Goal: Information Seeking & Learning: Learn about a topic

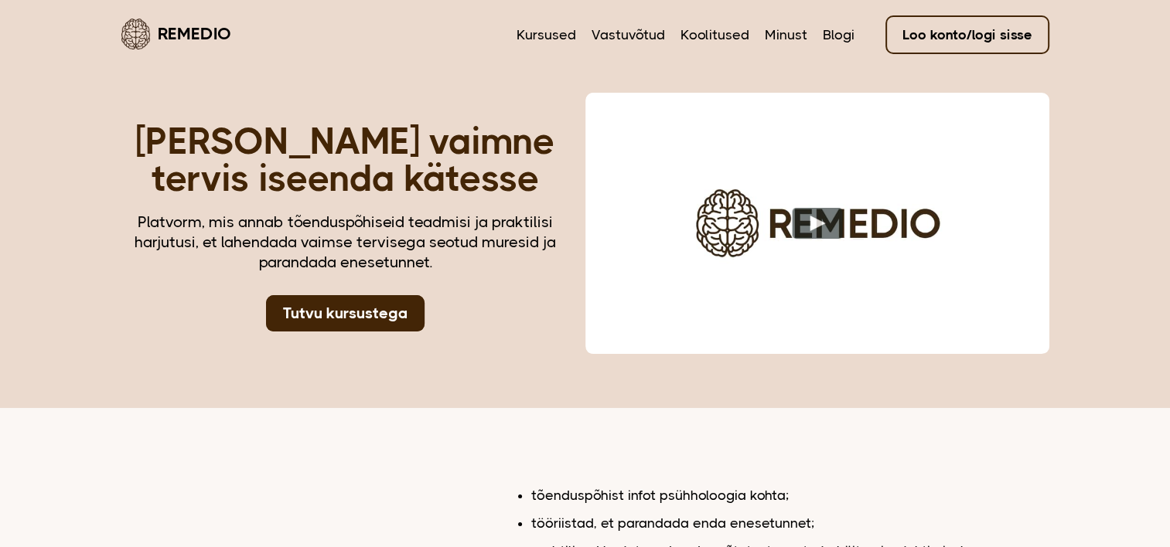
click at [468, 165] on h1 "[PERSON_NAME] vaimne tervis iseenda kätesse" at bounding box center [345, 160] width 448 height 74
click at [838, 37] on link "Blogi" at bounding box center [838, 35] width 32 height 20
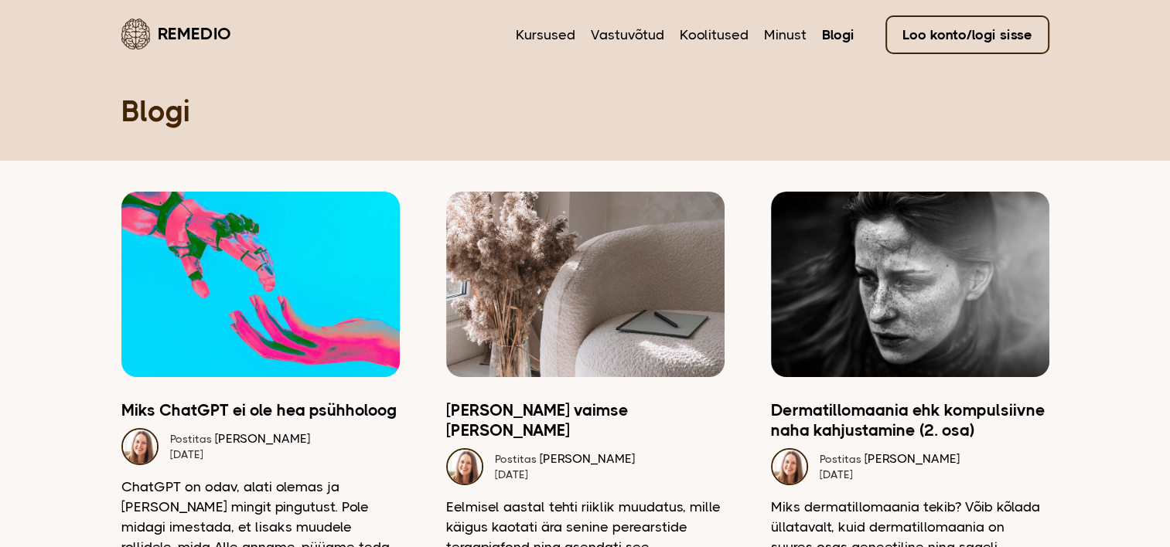
scroll to position [207, 0]
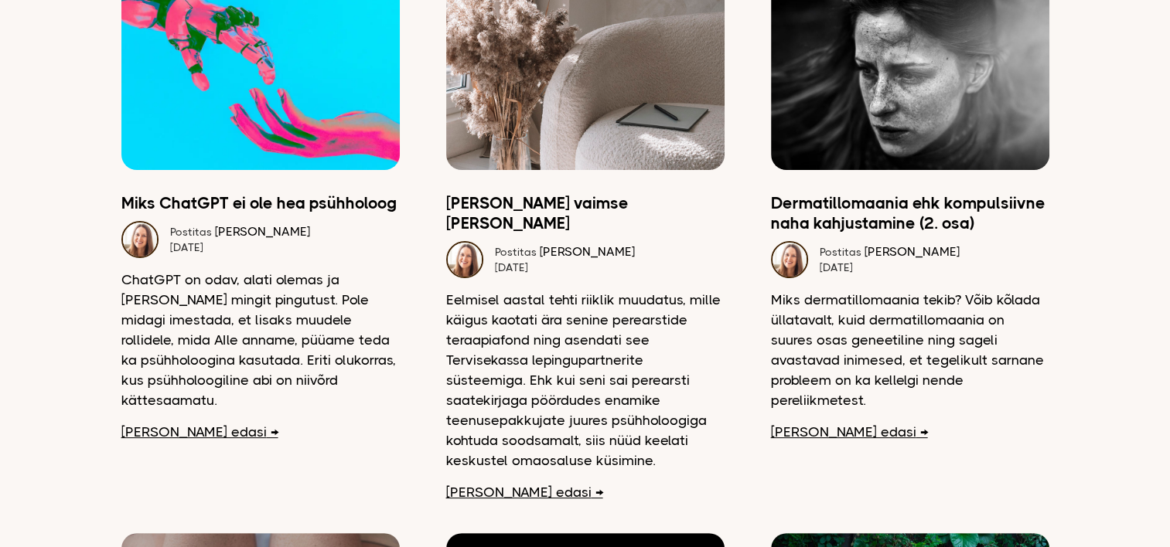
click at [167, 422] on link "[PERSON_NAME] edasi" at bounding box center [199, 432] width 157 height 20
click at [148, 422] on link "[PERSON_NAME] edasi" at bounding box center [199, 432] width 157 height 20
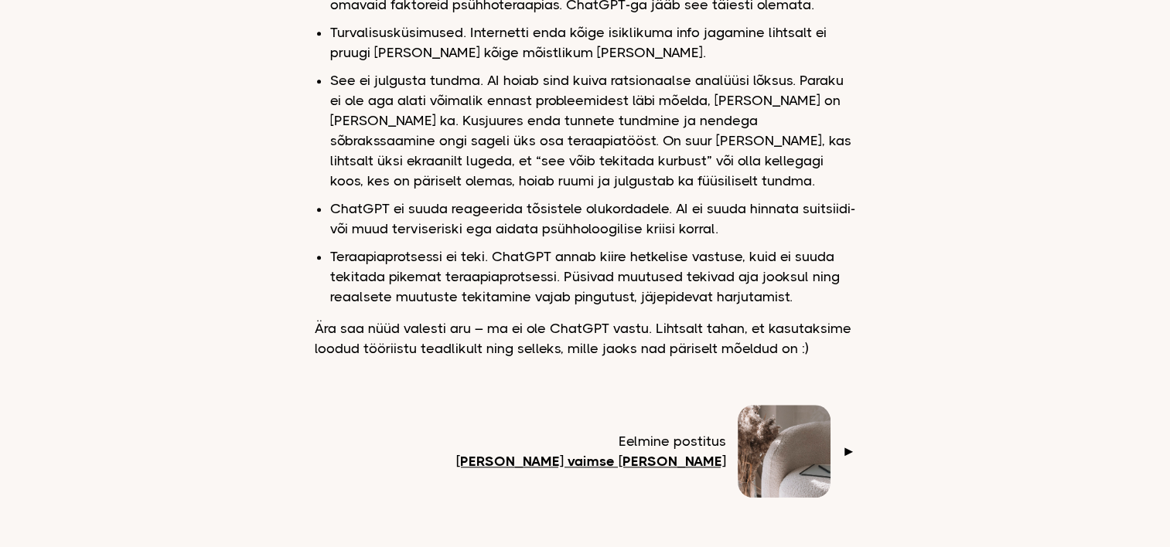
scroll to position [1226, 0]
